Goal: Find specific page/section: Find specific page/section

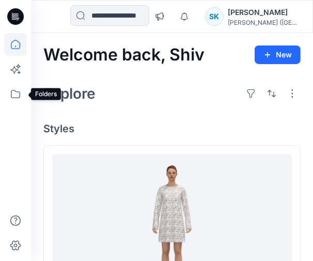
drag, startPoint x: 25, startPoint y: 91, endPoint x: 29, endPoint y: 85, distance: 7.9
click at [25, 91] on icon at bounding box center [15, 94] width 23 height 23
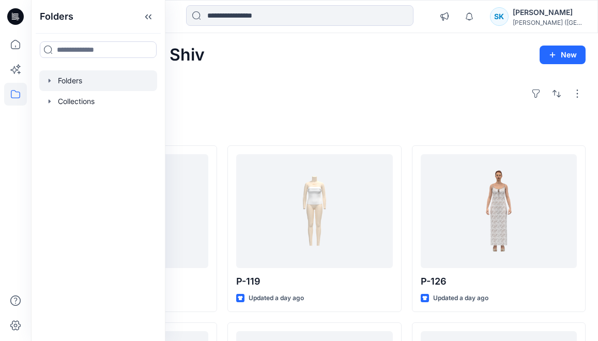
click at [71, 83] on div at bounding box center [98, 80] width 118 height 21
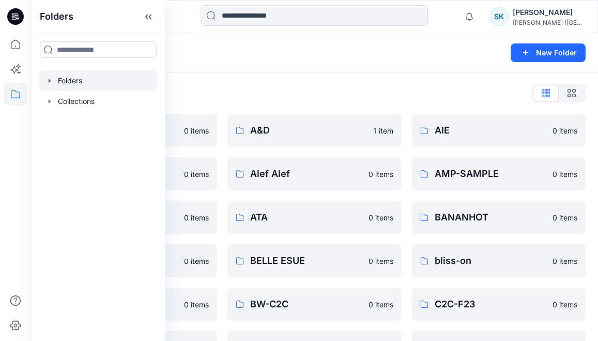
click at [232, 54] on div "Folders" at bounding box center [274, 52] width 462 height 14
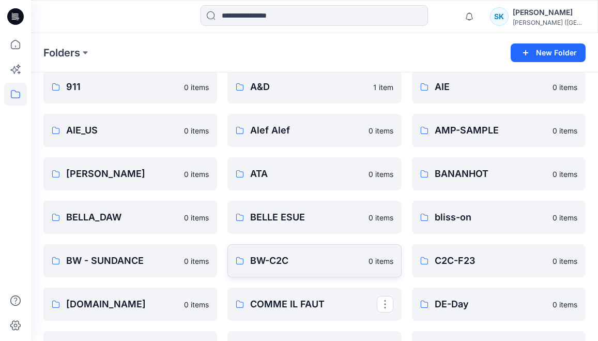
scroll to position [59, 0]
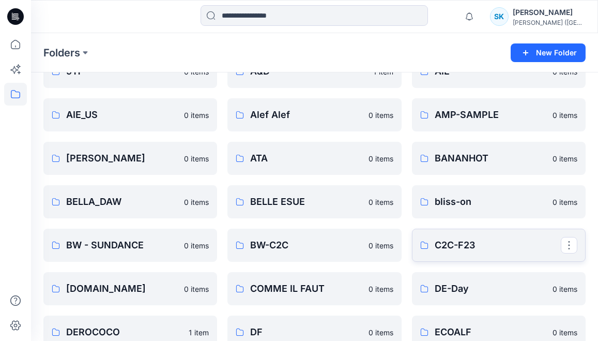
click at [313, 249] on p "C2C-F23" at bounding box center [498, 245] width 126 height 14
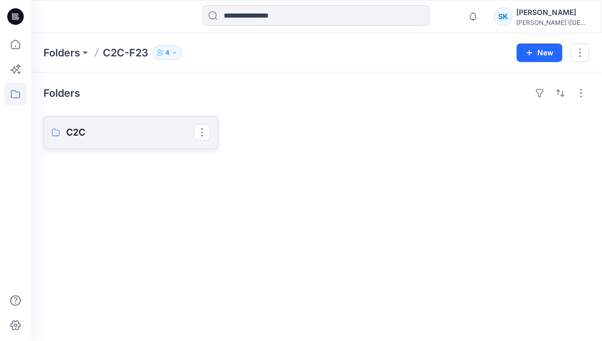
click at [93, 134] on p "C2C" at bounding box center [130, 132] width 128 height 14
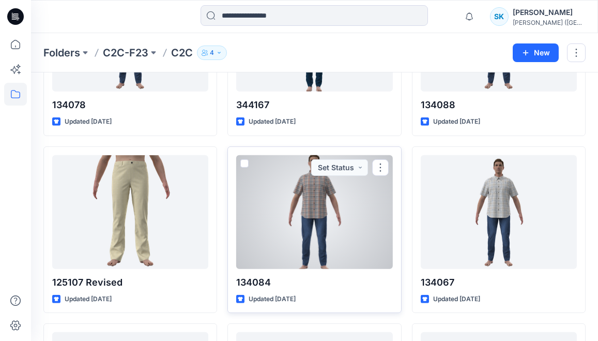
scroll to position [2813, 0]
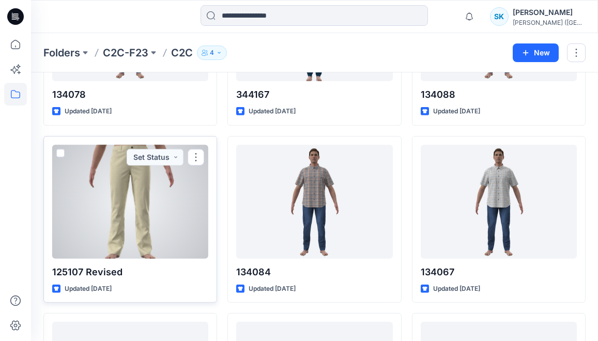
click at [152, 196] on div at bounding box center [130, 202] width 156 height 114
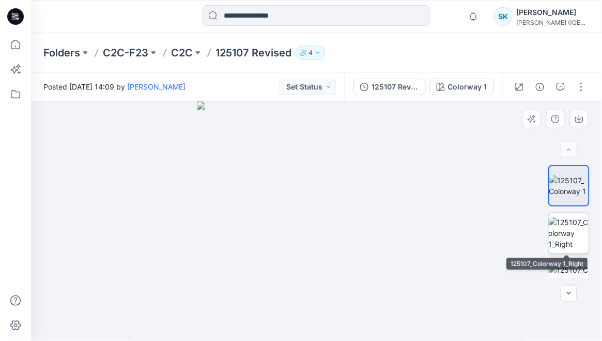
click at [313, 229] on img at bounding box center [569, 233] width 40 height 33
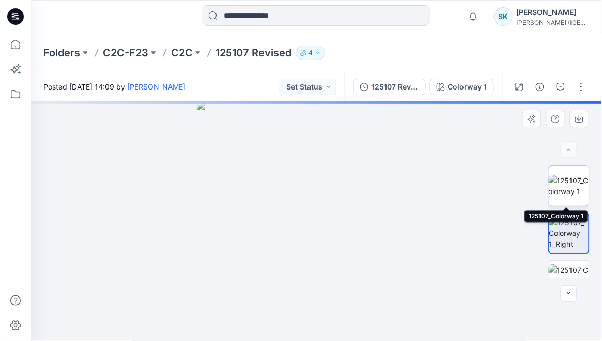
click at [313, 193] on img at bounding box center [569, 186] width 40 height 22
